Goal: Browse casually

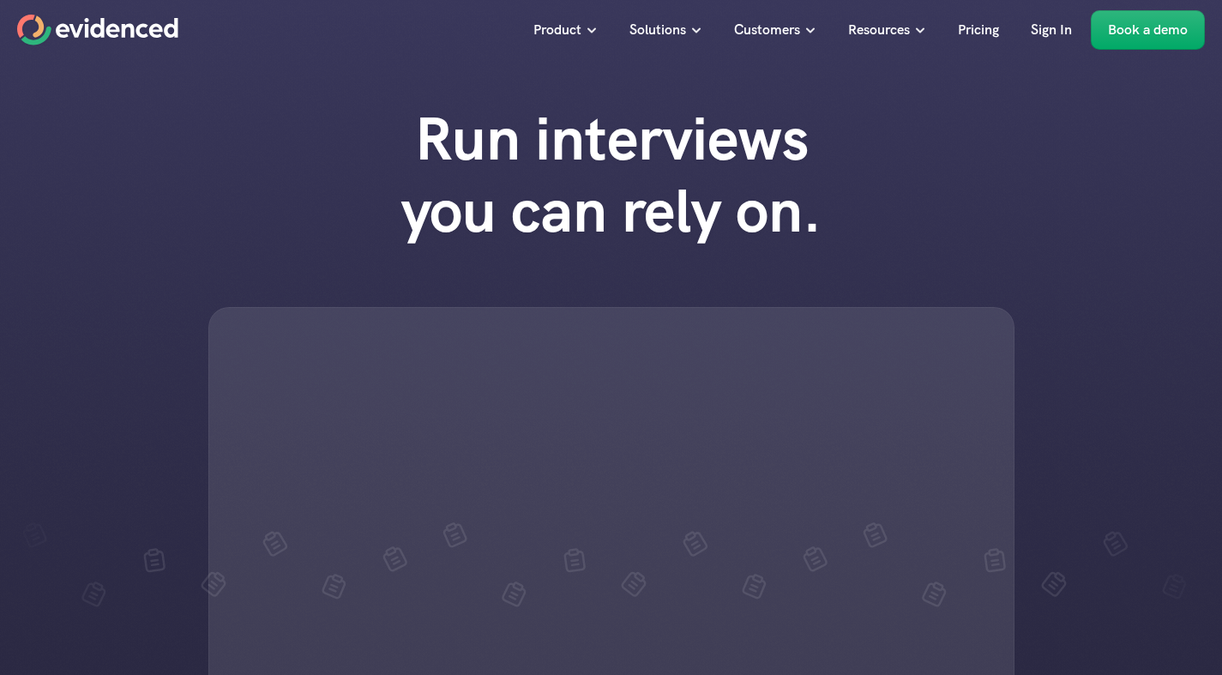
click at [412, 165] on h1 "Run interviews you can rely on." at bounding box center [611, 175] width 489 height 144
click at [383, 346] on div at bounding box center [611, 515] width 806 height 416
click at [502, 178] on h1 "Run interviews you can rely on." at bounding box center [611, 175] width 489 height 144
click at [441, 477] on div at bounding box center [611, 515] width 806 height 416
click at [357, 379] on div at bounding box center [611, 515] width 806 height 416
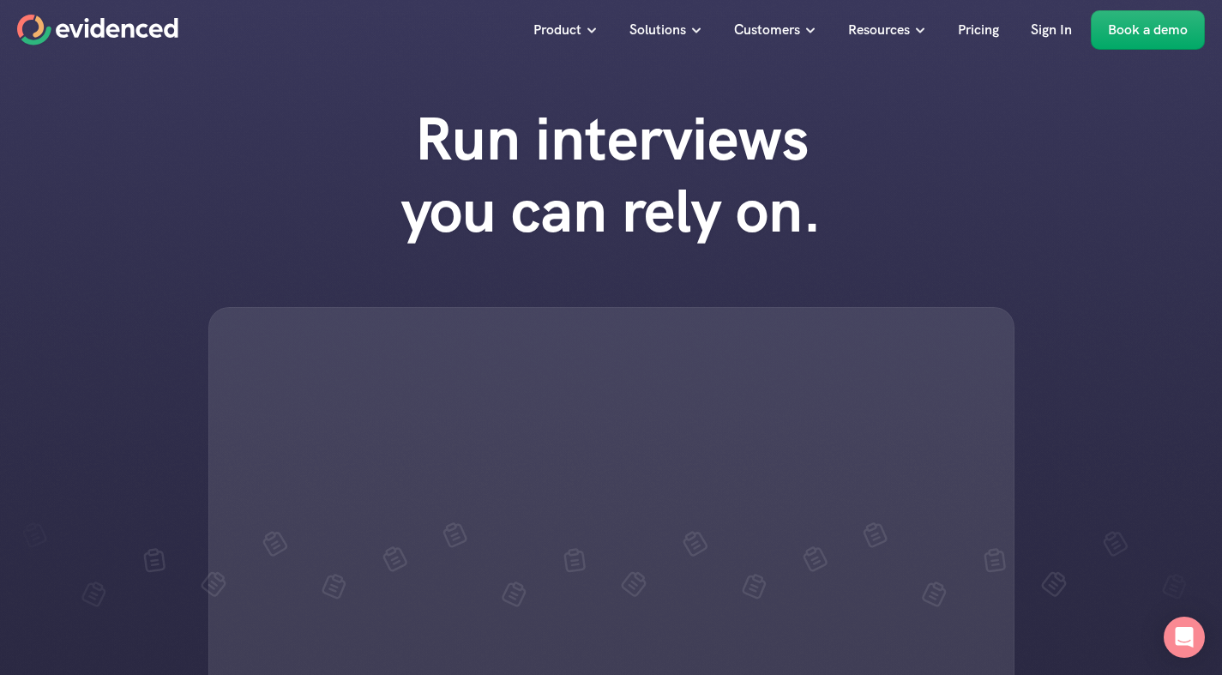
click at [559, 383] on div at bounding box center [611, 515] width 806 height 416
click at [611, 537] on div at bounding box center [611, 515] width 806 height 416
click at [452, 391] on div at bounding box center [611, 515] width 806 height 416
click at [400, 195] on h1 "Run interviews you can rely on." at bounding box center [611, 175] width 489 height 144
click at [844, 453] on div at bounding box center [611, 515] width 806 height 416
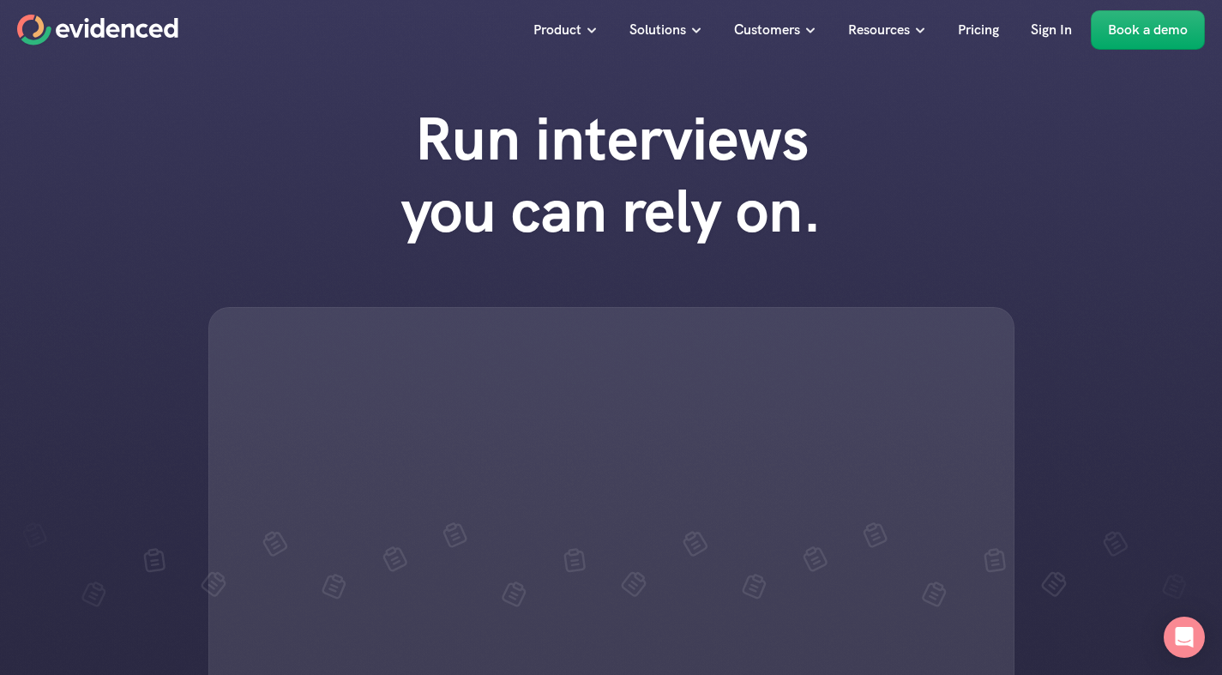
click at [612, 400] on div at bounding box center [611, 515] width 806 height 416
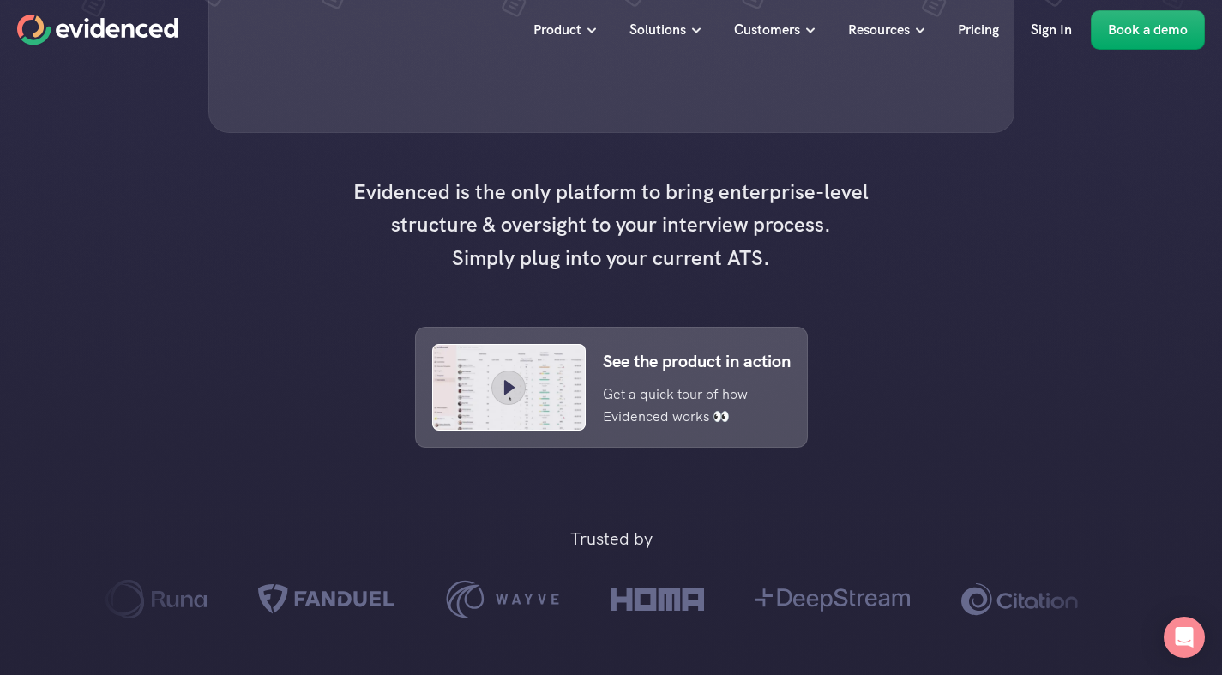
click at [859, 274] on h4 "Evidenced is the only platform to bring enterprise-level structure & oversight …" at bounding box center [612, 225] width 532 height 99
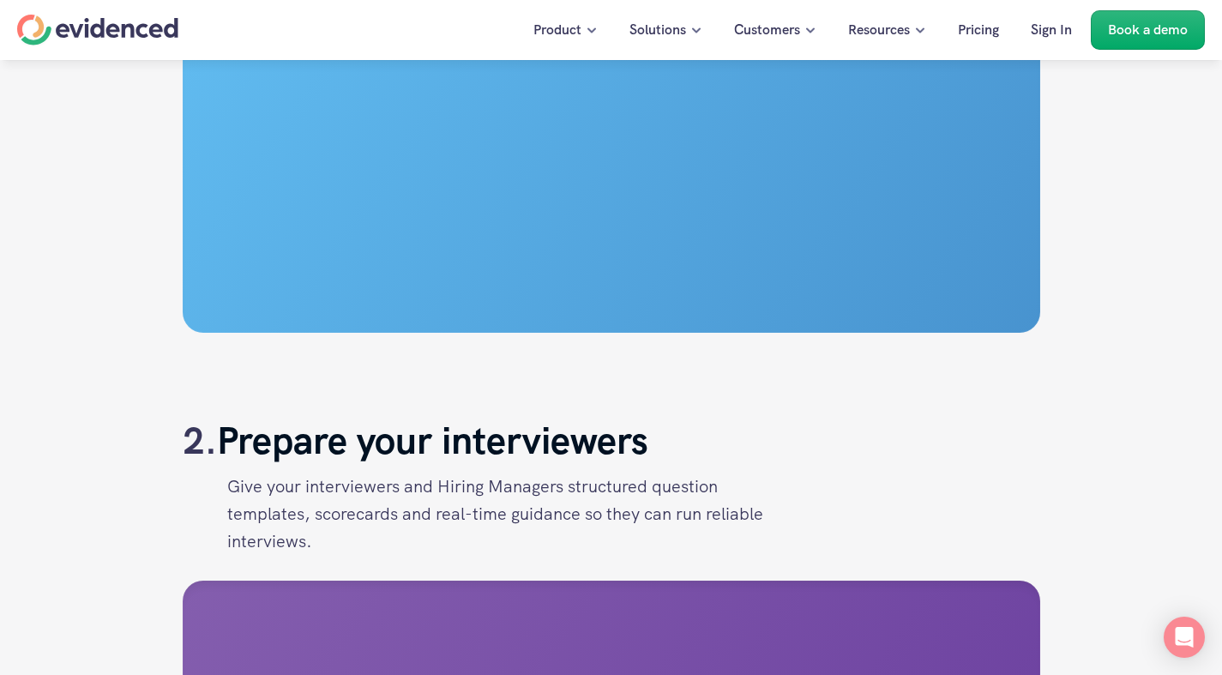
scroll to position [6937, 0]
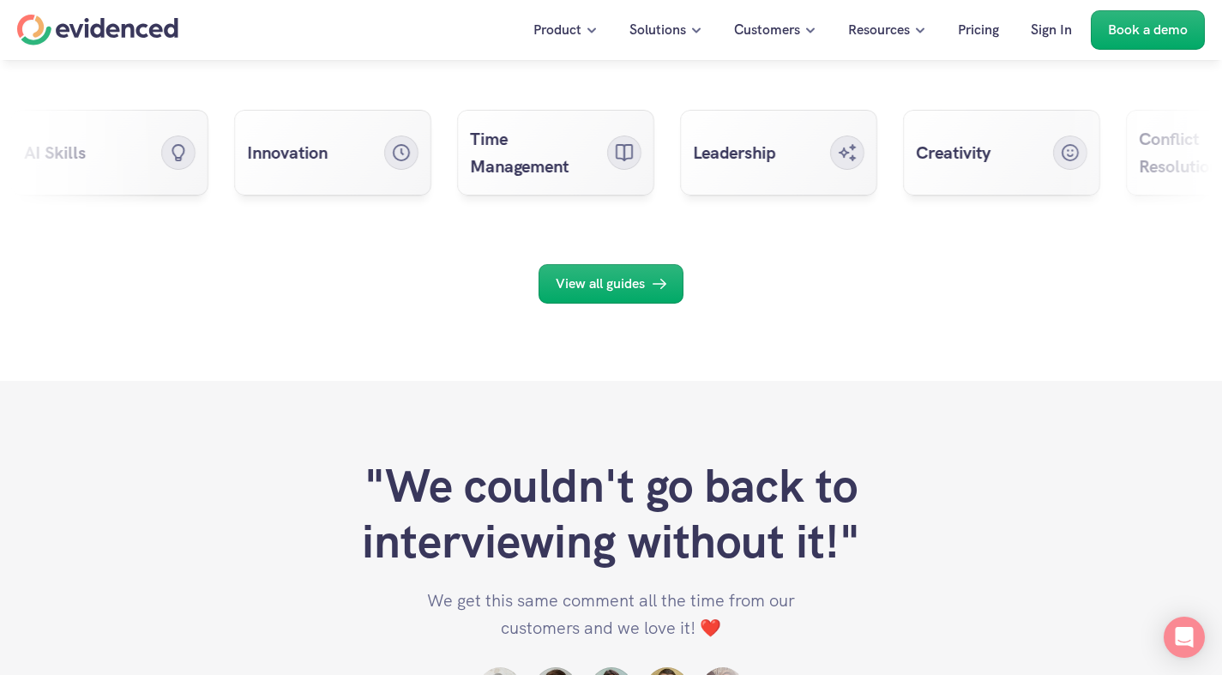
click at [496, 381] on div "Expert interviewing guides, free for your teams Learn how to interview for key …" at bounding box center [611, 67] width 1222 height 628
